Goal: Information Seeking & Learning: Find specific fact

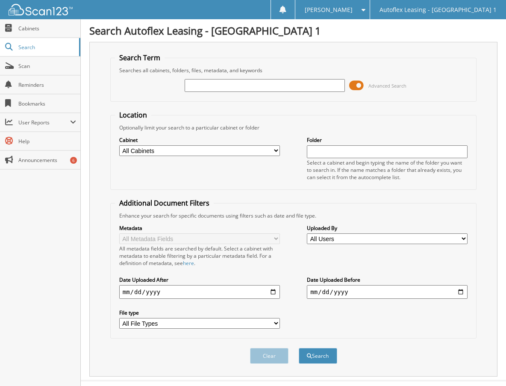
click at [229, 88] on input "text" at bounding box center [265, 85] width 161 height 13
type input "legendz way"
click at [299, 348] on button "Search" at bounding box center [318, 356] width 38 height 16
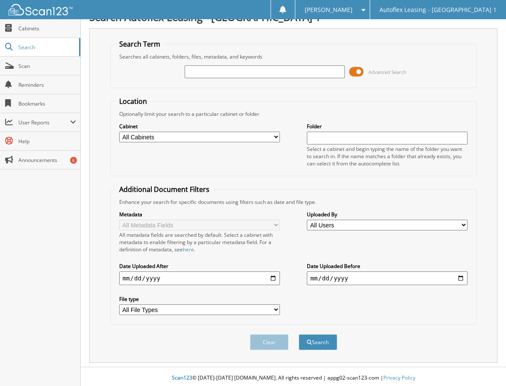
scroll to position [17, 0]
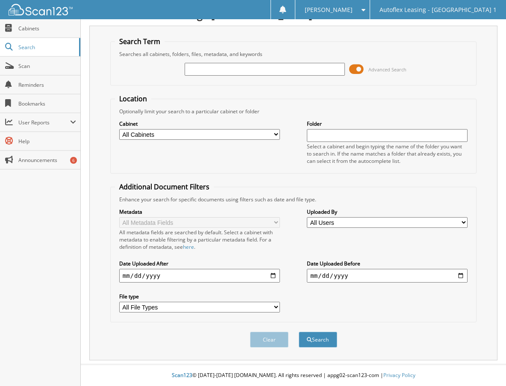
click at [244, 67] on input "text" at bounding box center [265, 69] width 161 height 13
type input "legendz way"
click at [312, 337] on button "Search" at bounding box center [318, 340] width 38 height 16
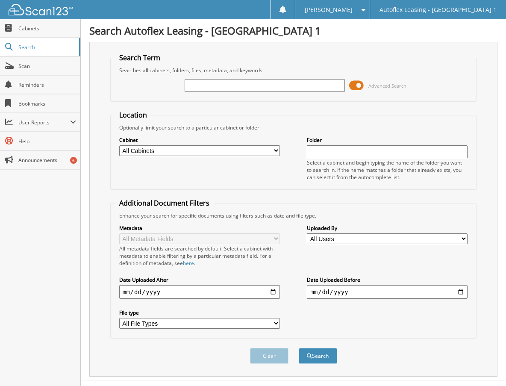
click at [213, 82] on input "text" at bounding box center [265, 85] width 161 height 13
type input "[PERSON_NAME]"
click at [299, 348] on button "Search" at bounding box center [318, 356] width 38 height 16
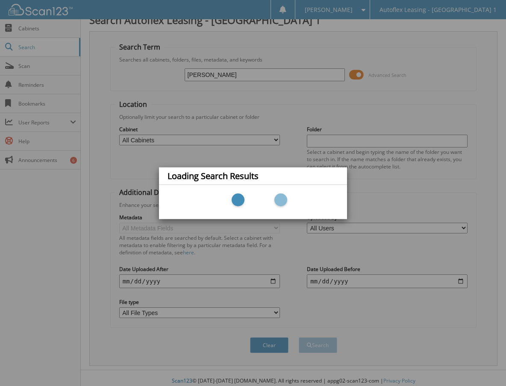
scroll to position [17, 0]
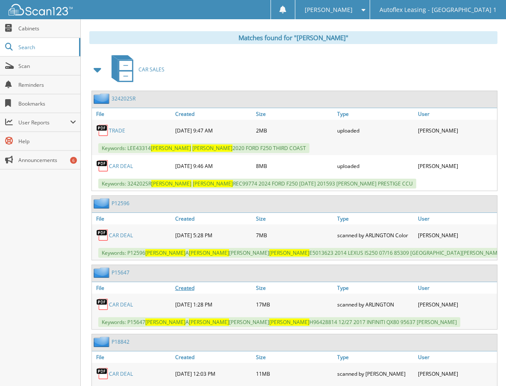
scroll to position [338, 0]
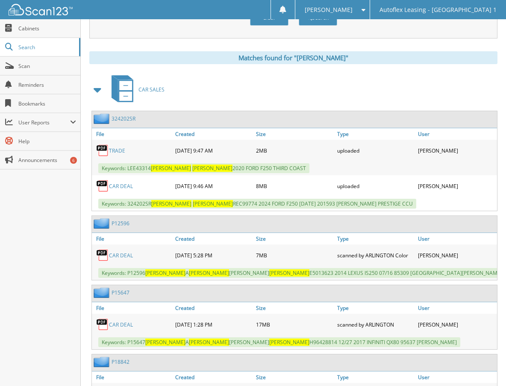
click at [120, 188] on link "CAR DEAL" at bounding box center [121, 185] width 24 height 7
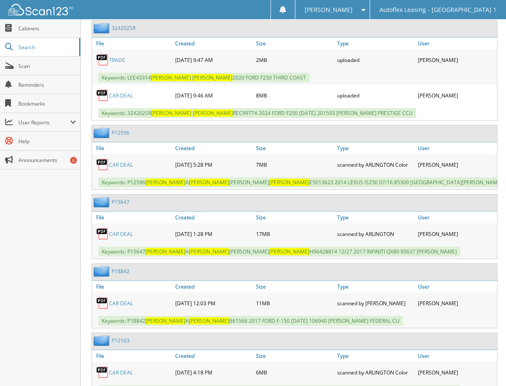
scroll to position [466, 0]
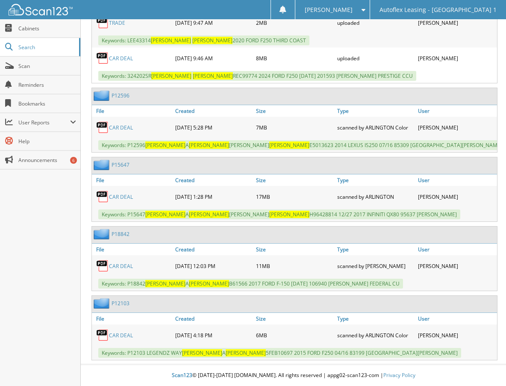
click at [120, 337] on link "CAR DEAL" at bounding box center [121, 335] width 24 height 7
